Goal: Complete application form

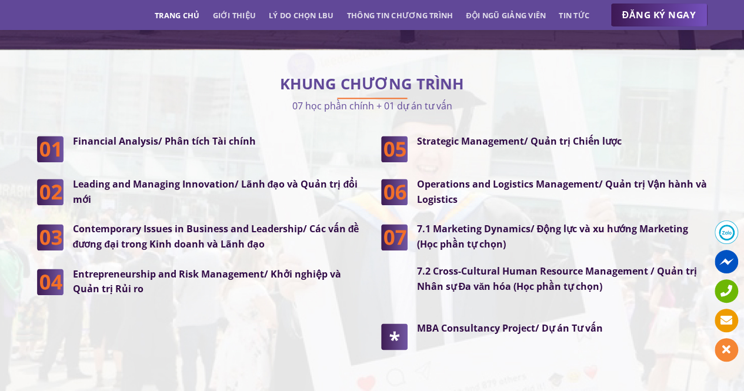
scroll to position [3013, 0]
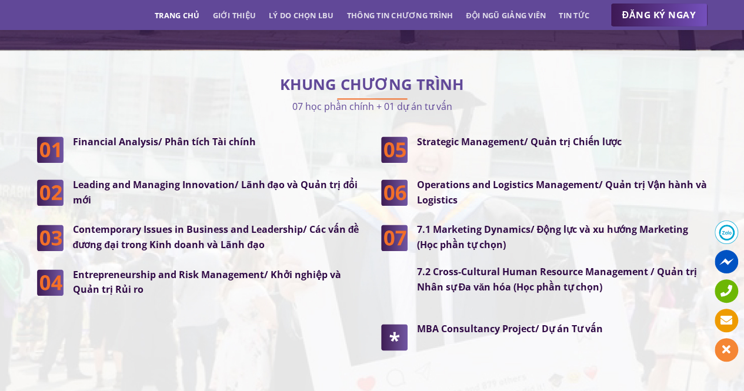
drag, startPoint x: 249, startPoint y: 203, endPoint x: 214, endPoint y: 32, distance: 174.2
click at [214, 51] on div at bounding box center [372, 235] width 744 height 368
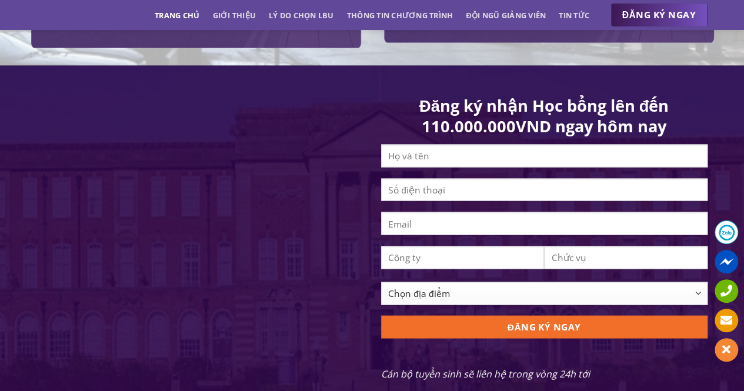
scroll to position [1120, 0]
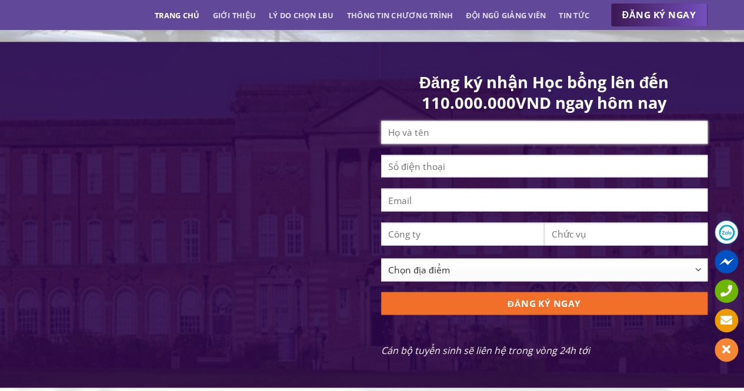
click at [421, 132] on input "Contact form" at bounding box center [544, 132] width 327 height 23
type input "HUYNH VAN ANH"
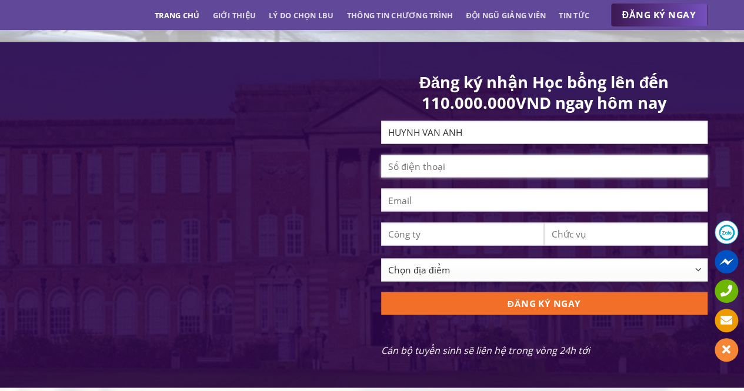
click at [437, 178] on input "Contact form" at bounding box center [544, 166] width 327 height 23
type input "0935219253"
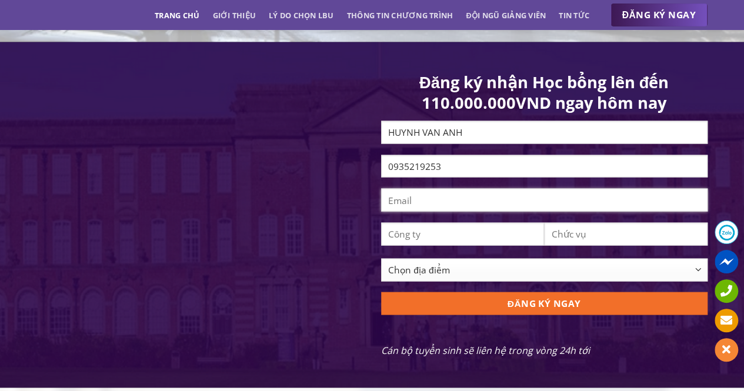
click at [442, 204] on input "Contact form" at bounding box center [544, 200] width 327 height 23
type input "B"
type input "[EMAIL_ADDRESS][DOMAIN_NAME]"
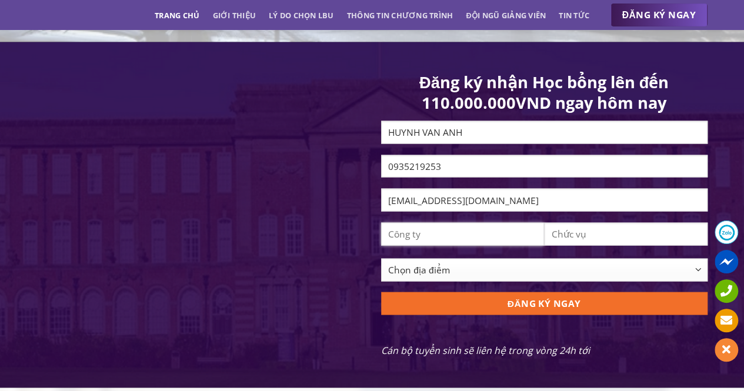
click at [429, 245] on input "Contact form" at bounding box center [463, 234] width 164 height 23
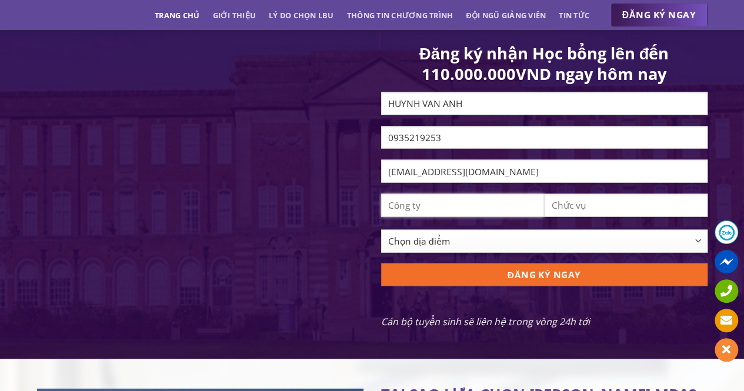
scroll to position [1159, 0]
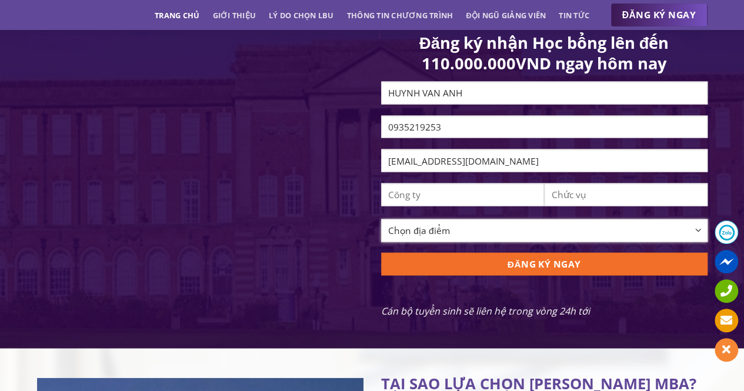
click at [429, 242] on select "Chọn địa điểm [GEOGRAPHIC_DATA] [GEOGRAPHIC_DATA] [GEOGRAPHIC_DATA] [GEOGRAPHIC…" at bounding box center [544, 230] width 327 height 23
